Goal: Find contact information: Find contact information

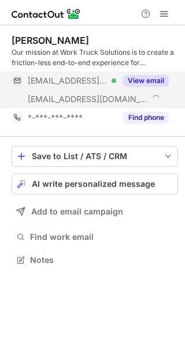
scroll to position [252, 185]
click at [139, 77] on button "View email" at bounding box center [146, 81] width 46 height 12
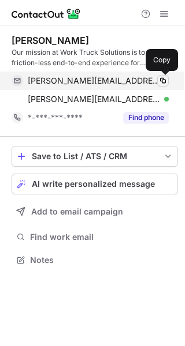
click at [162, 80] on span at bounding box center [162, 80] width 9 height 9
